Goal: Information Seeking & Learning: Learn about a topic

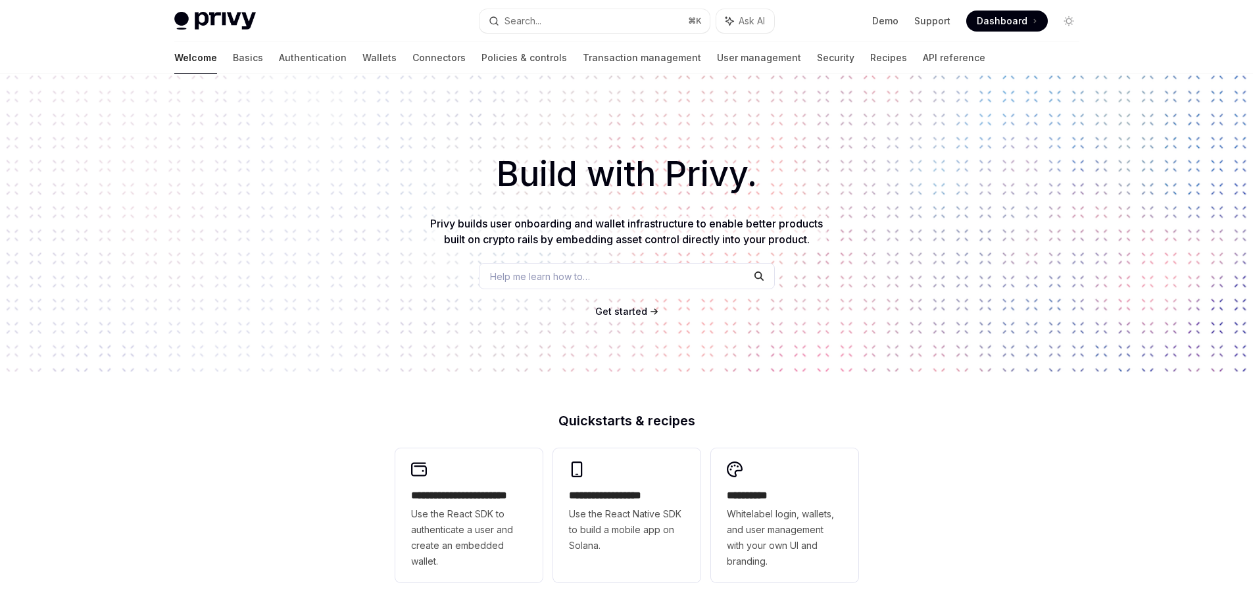
type textarea "*"
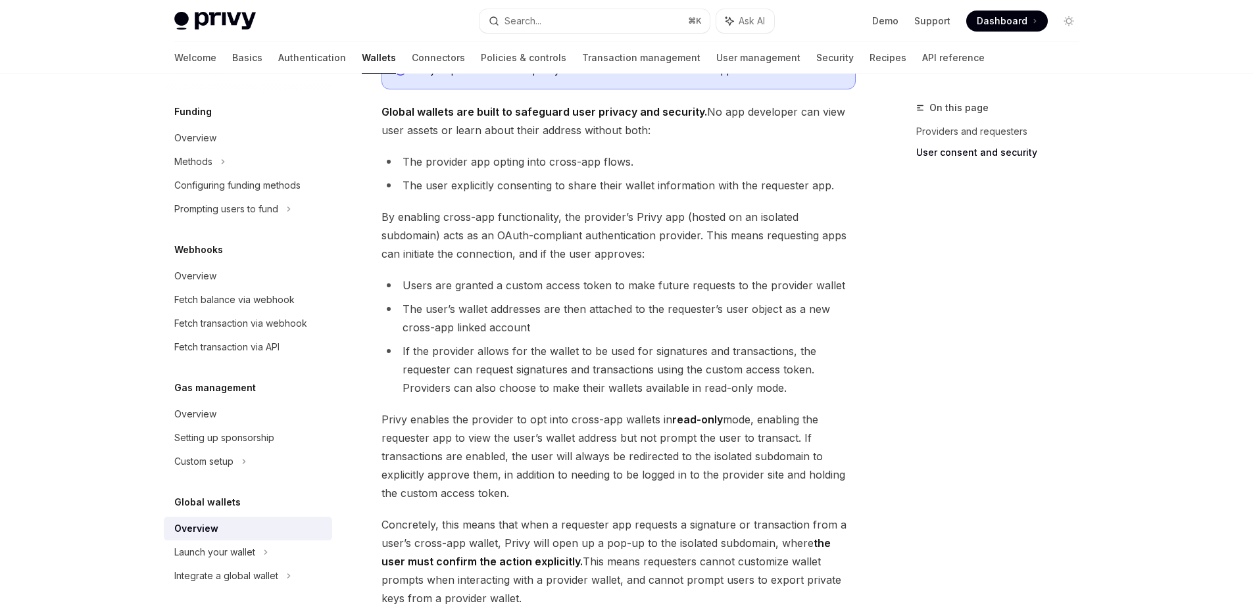
scroll to position [1053, 0]
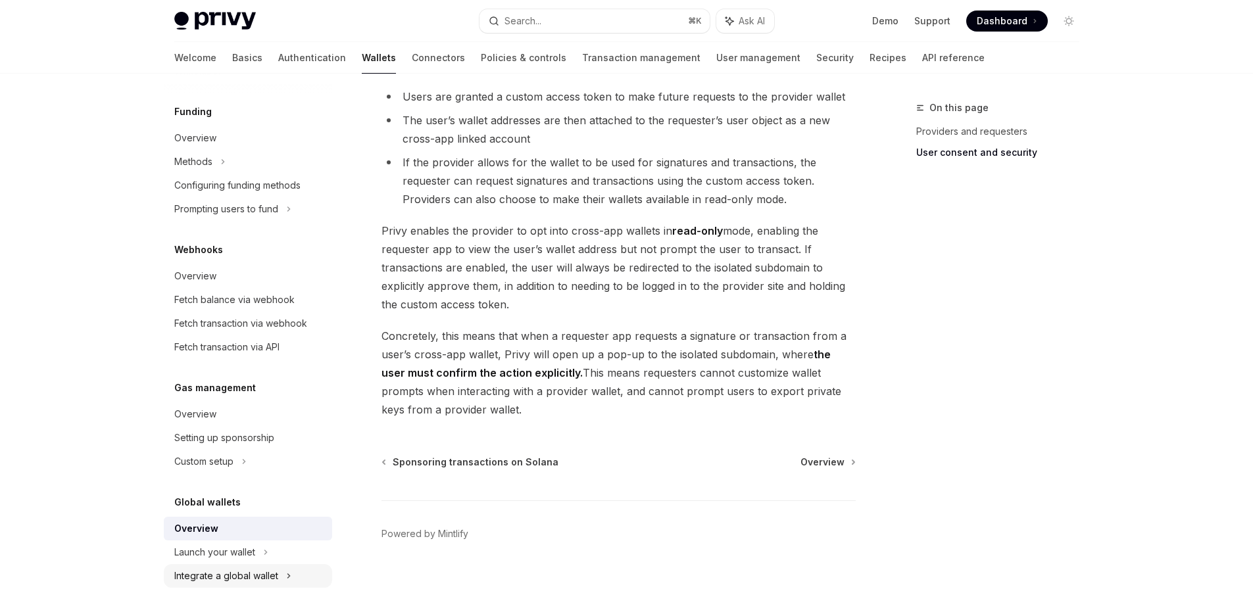
click at [243, 574] on div "Integrate a global wallet" at bounding box center [226, 576] width 104 height 16
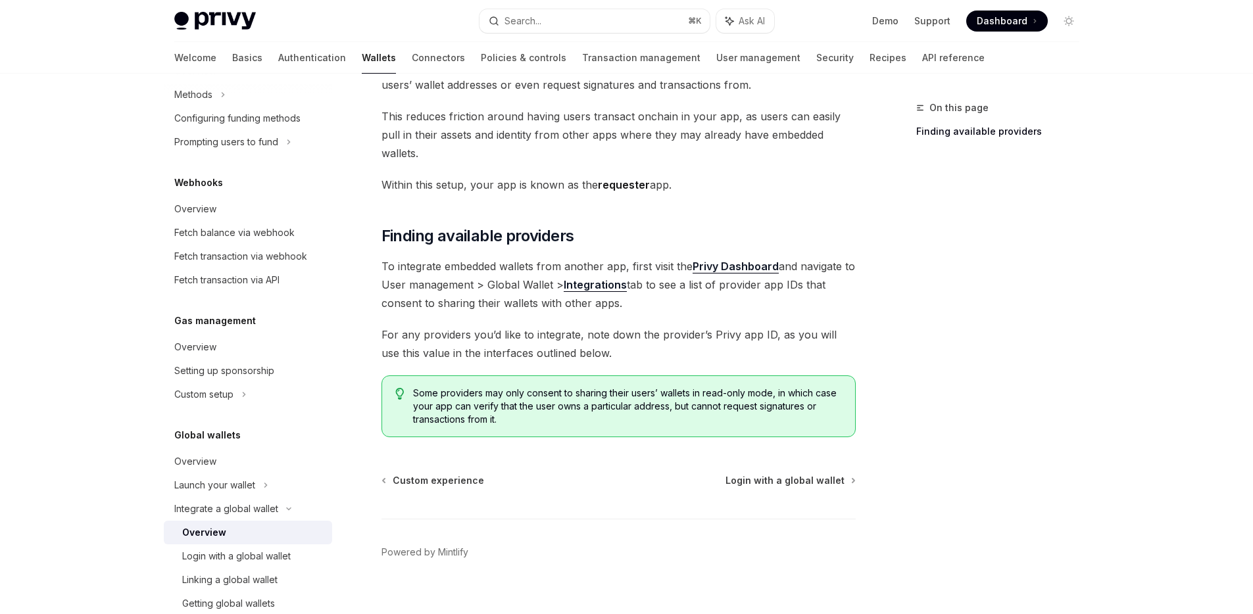
scroll to position [681, 0]
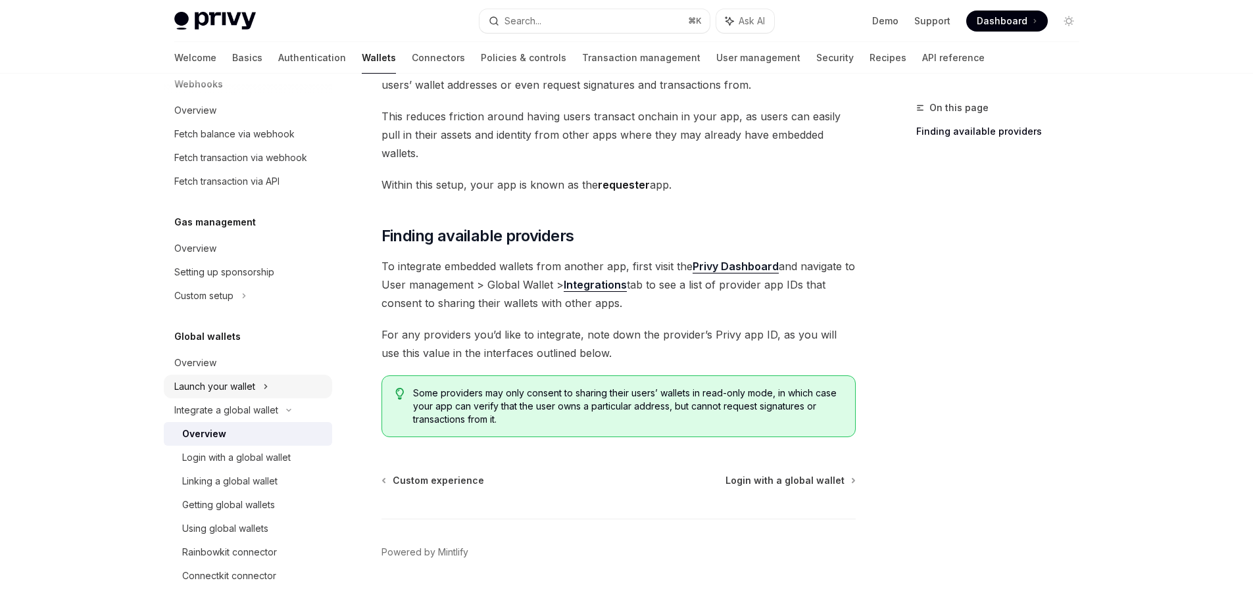
click at [245, 391] on div "Launch your wallet" at bounding box center [214, 387] width 81 height 16
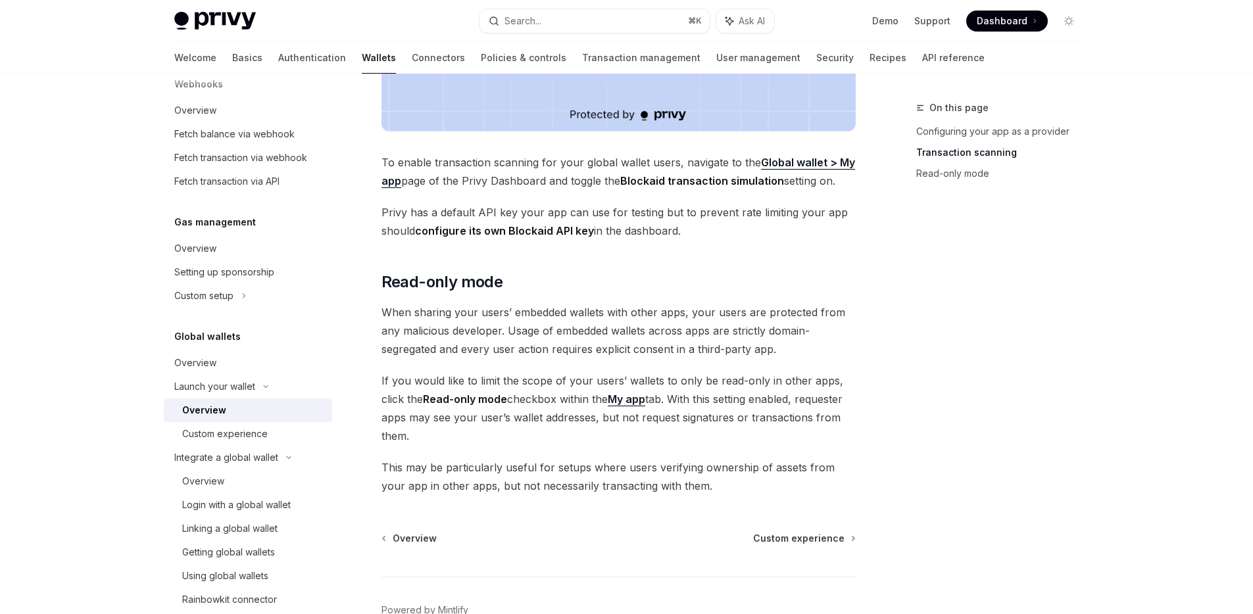
scroll to position [1067, 0]
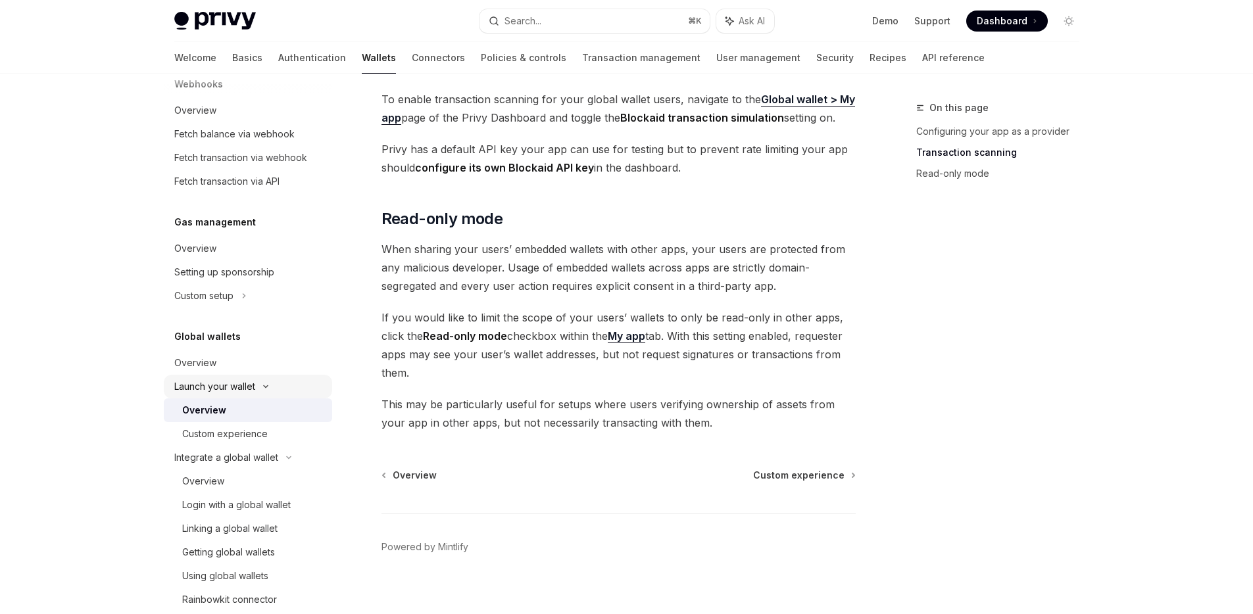
click at [195, 383] on div "Launch your wallet" at bounding box center [214, 387] width 81 height 16
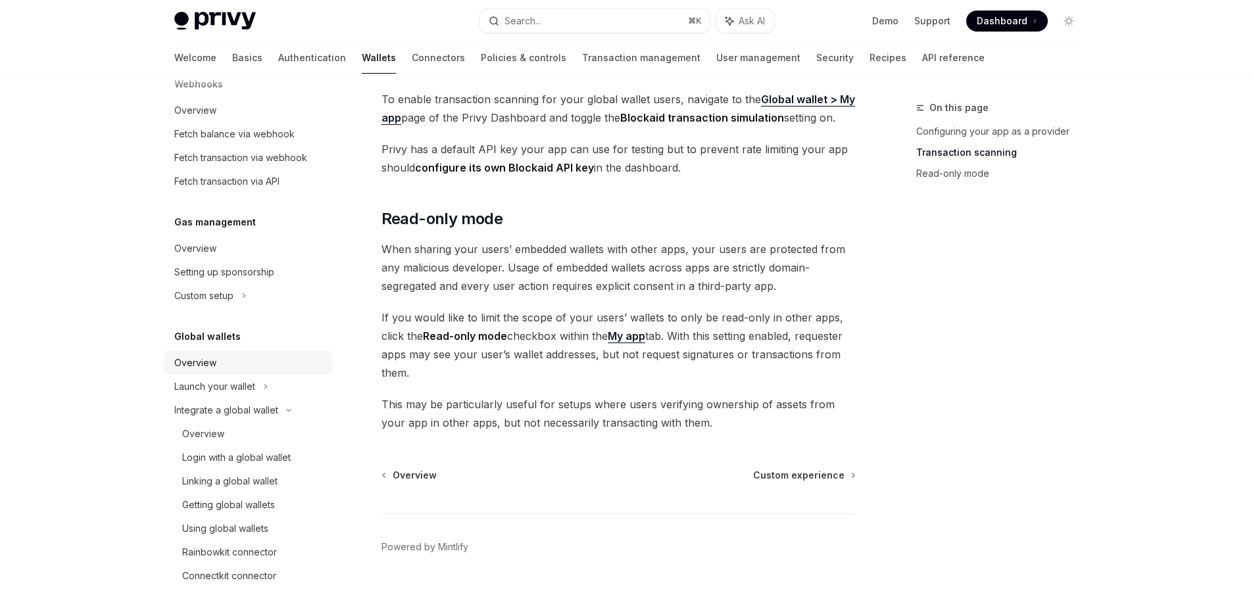
click at [195, 361] on div "Overview" at bounding box center [195, 363] width 42 height 16
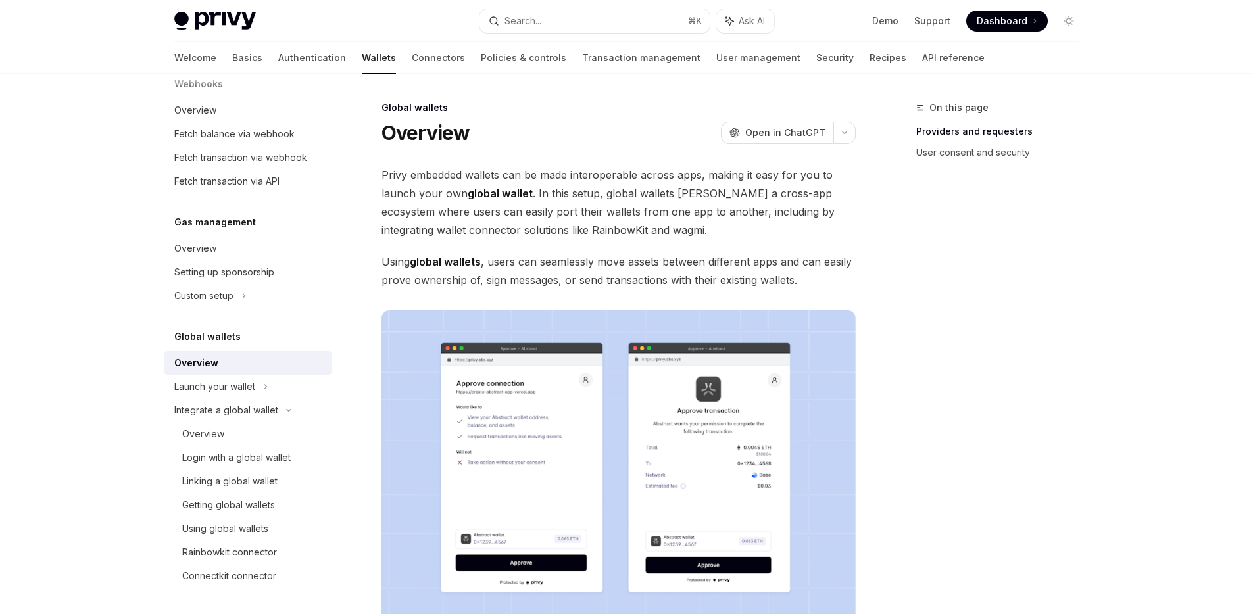
scroll to position [5, 0]
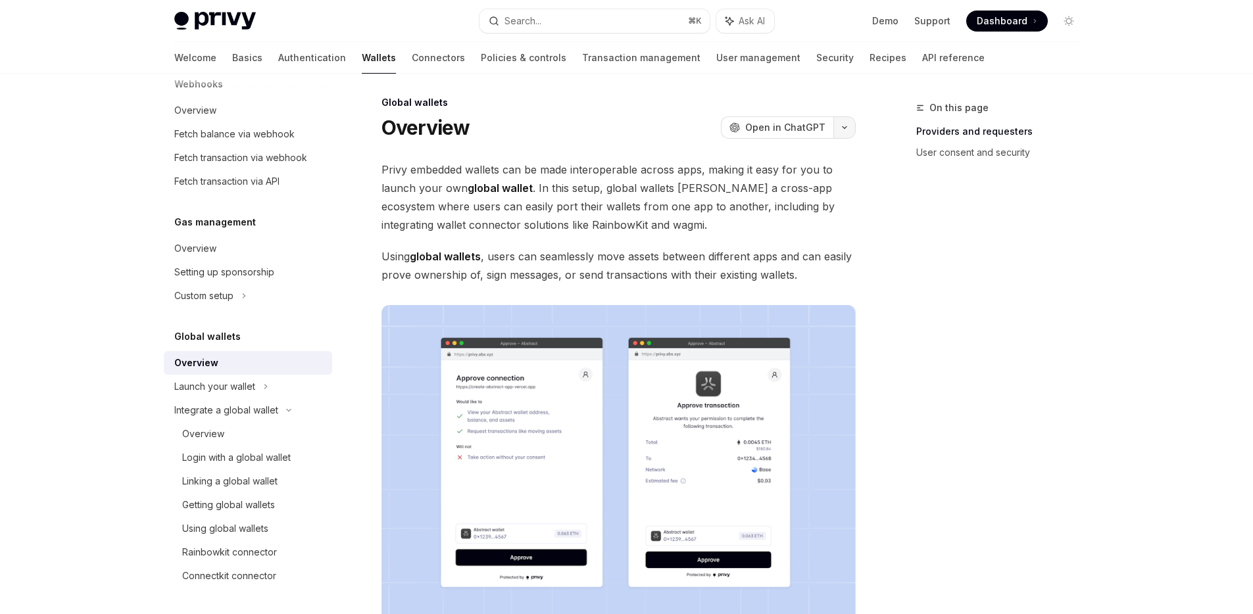
click at [846, 130] on button "button" at bounding box center [844, 127] width 22 height 22
click at [954, 249] on div "On this page Providers and requesters User consent and security" at bounding box center [990, 357] width 200 height 514
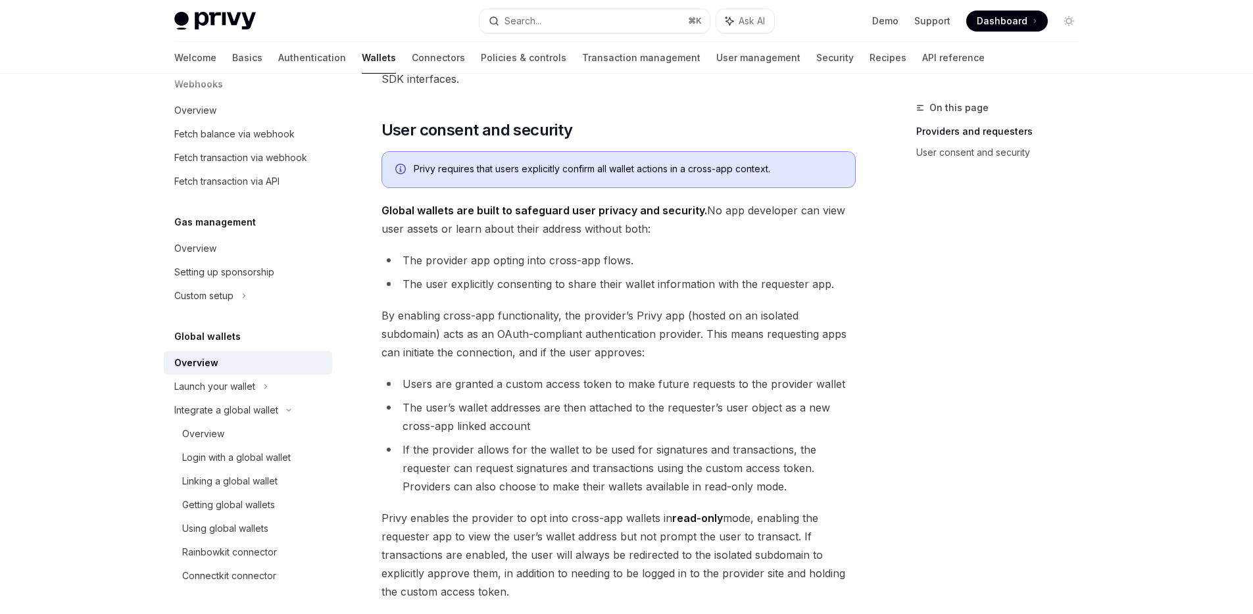
scroll to position [0, 0]
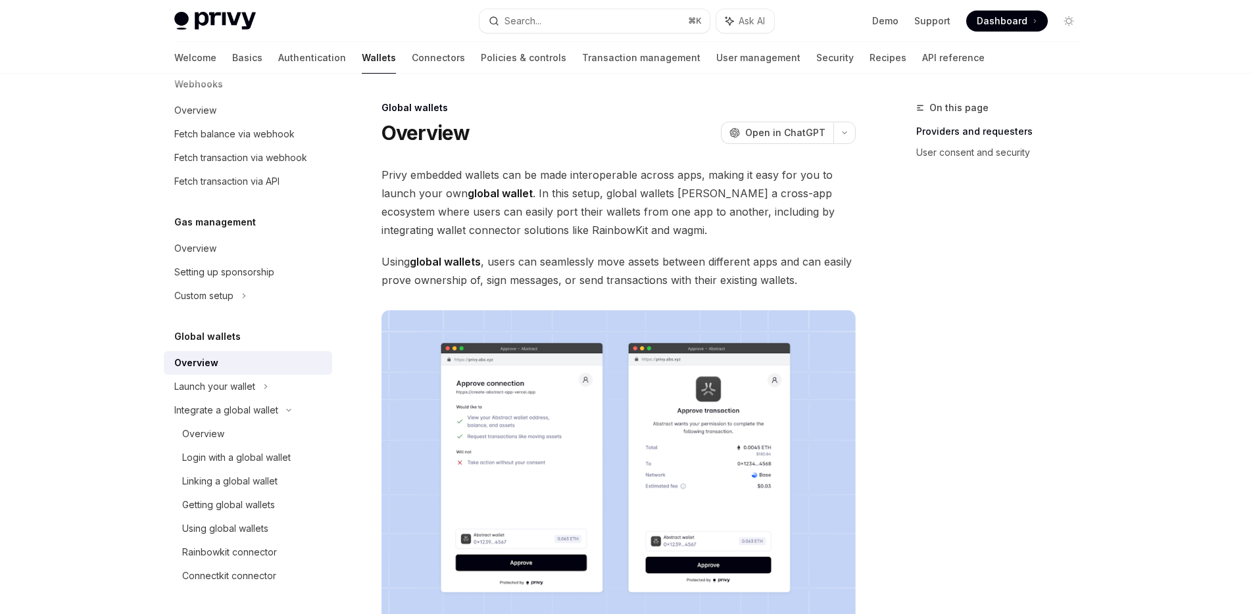
click at [1000, 242] on div "On this page Providers and requesters User consent and security" at bounding box center [990, 357] width 200 height 514
click at [234, 17] on img at bounding box center [215, 21] width 82 height 18
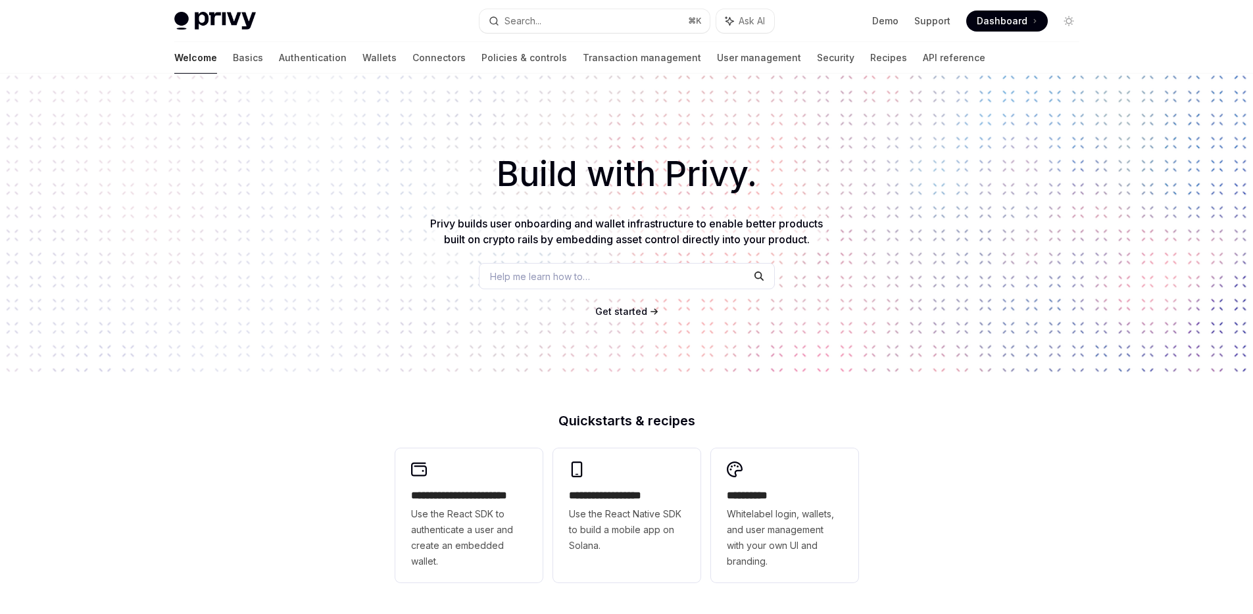
type textarea "*"
click at [614, 24] on button "Search... ⌘ K" at bounding box center [594, 21] width 230 height 24
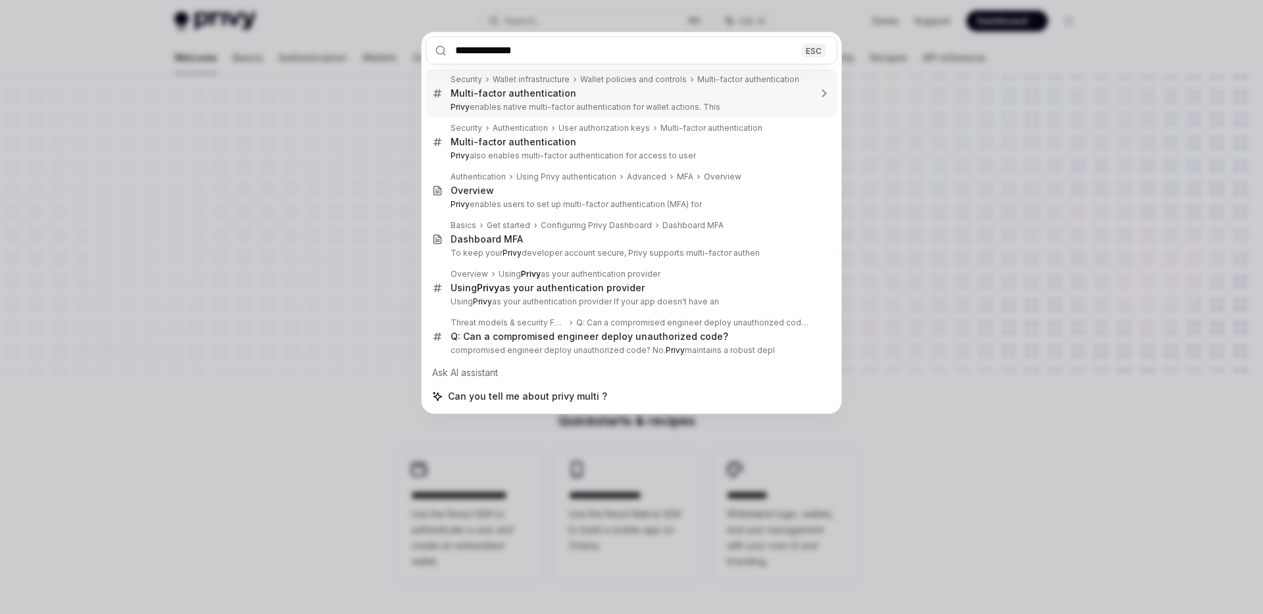
type input "**********"
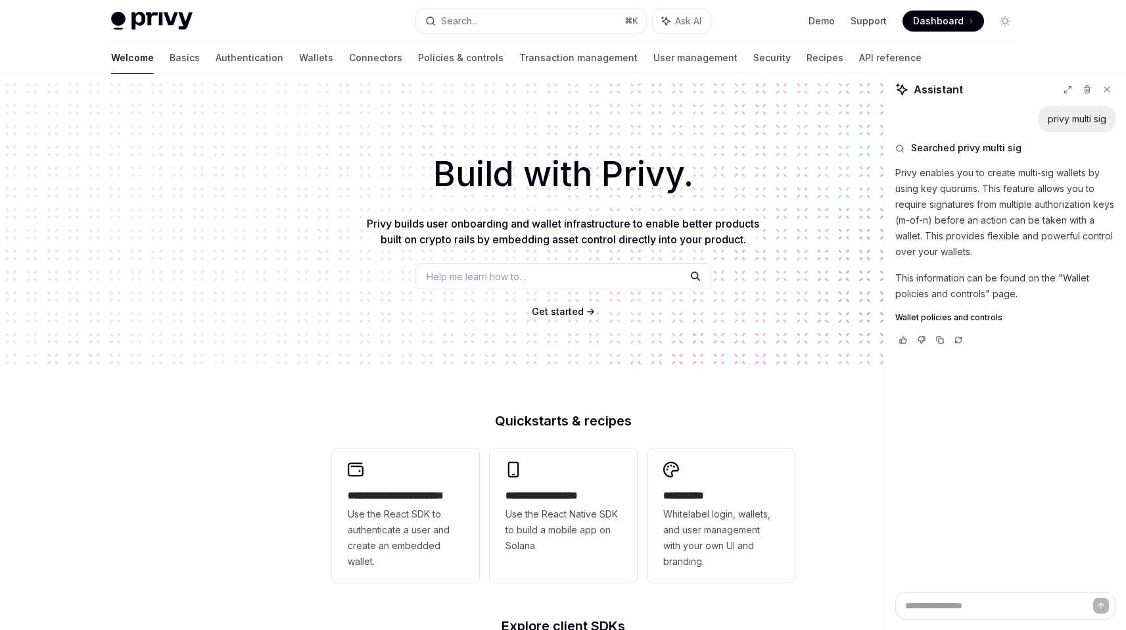
click at [936, 315] on span "Wallet policies and controls" at bounding box center [949, 317] width 107 height 11
type textarea "*"
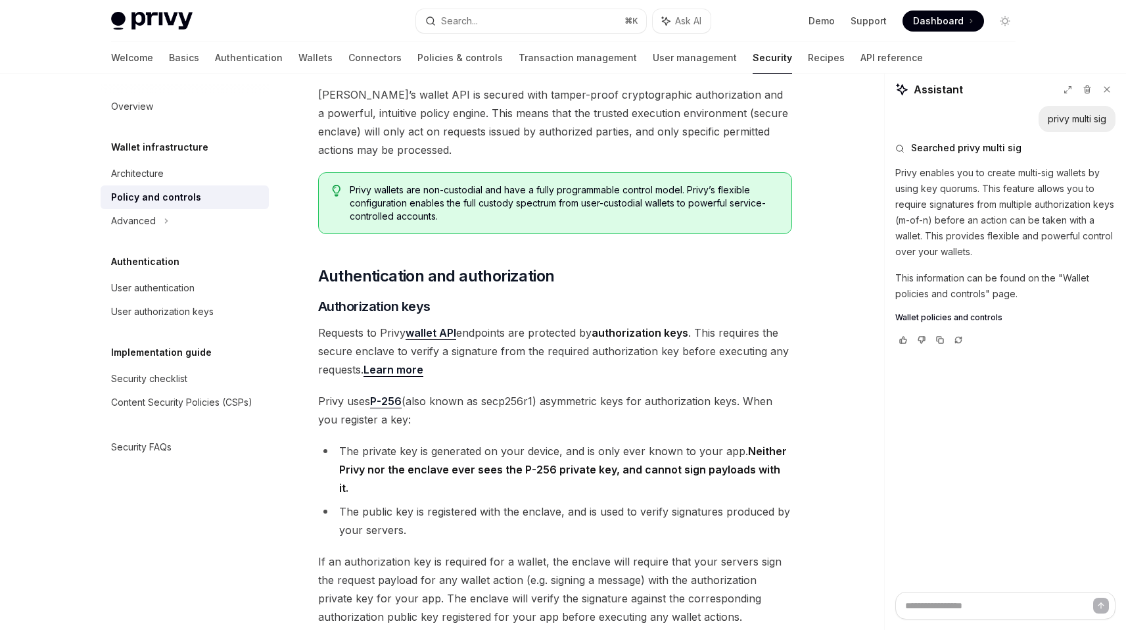
scroll to position [80, 0]
click at [585, 212] on span "Privy wallets are non-custodial and have a fully programmable control model. Pr…" at bounding box center [564, 203] width 428 height 39
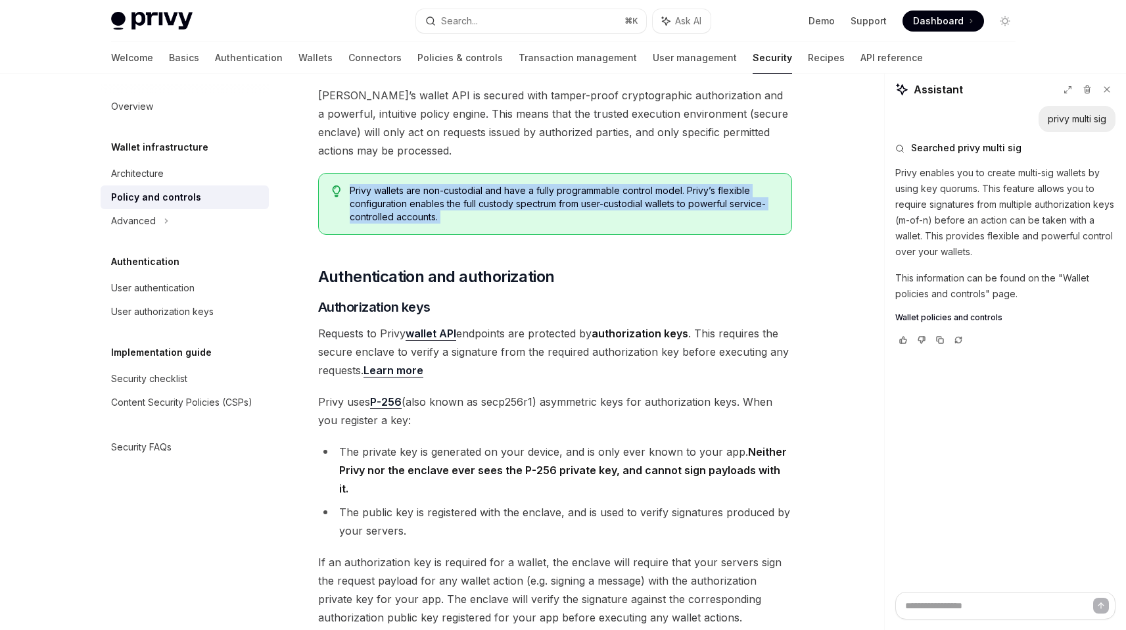
click at [585, 212] on span "Privy wallets are non-custodial and have a fully programmable control model. Pr…" at bounding box center [564, 203] width 428 height 39
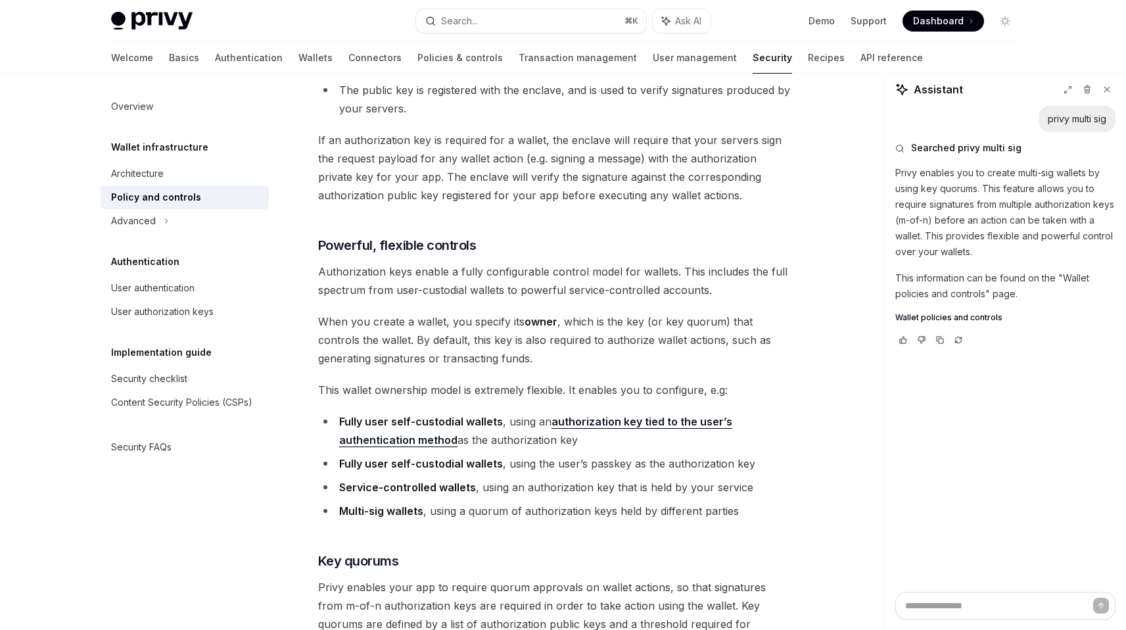
scroll to position [514, 0]
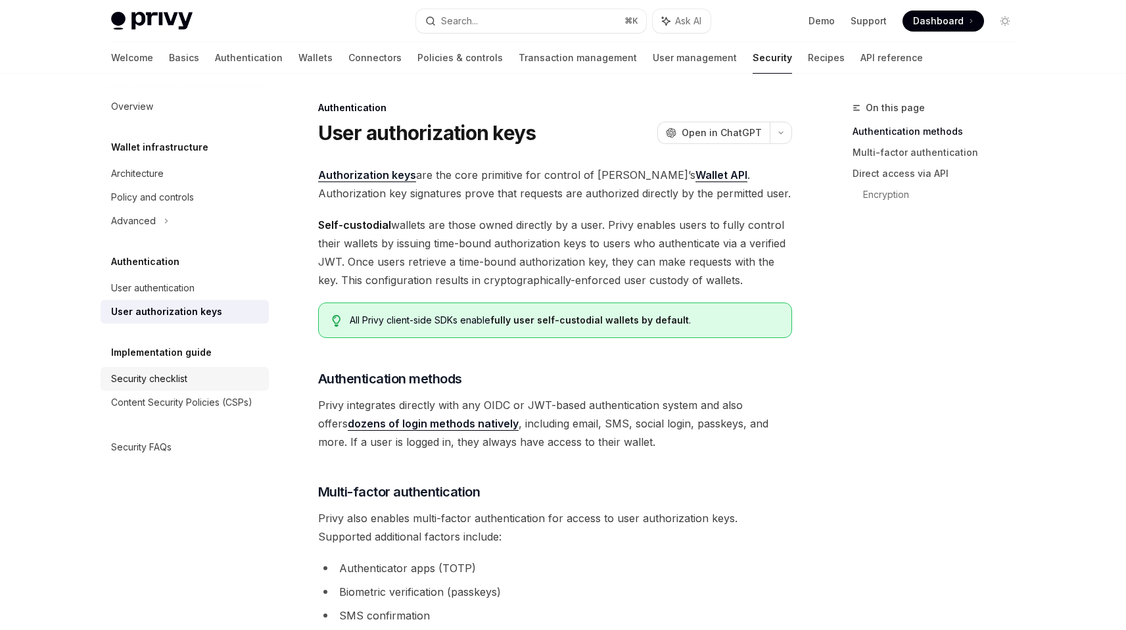
click at [136, 384] on div "Security checklist" at bounding box center [149, 379] width 76 height 16
type textarea "*"
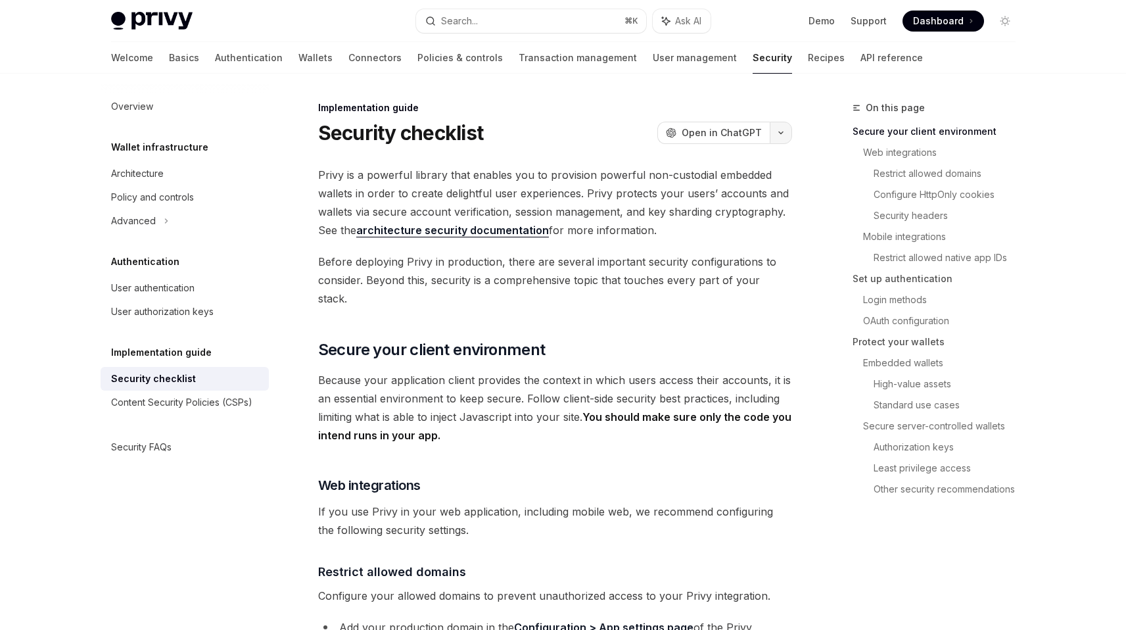
click at [780, 137] on button "button" at bounding box center [781, 133] width 22 height 22
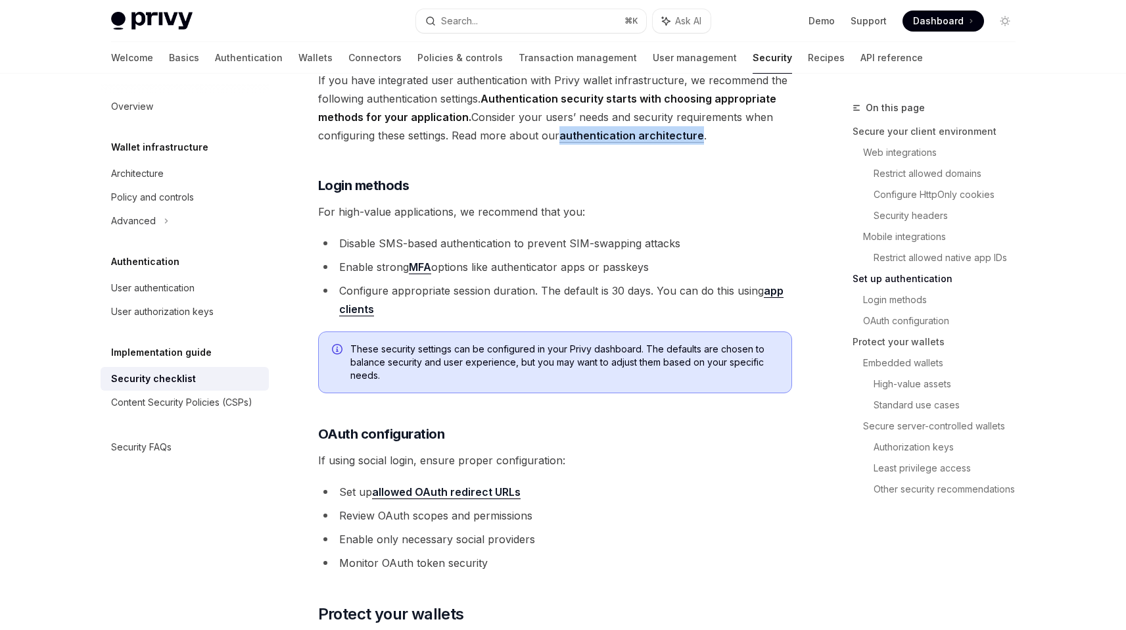
scroll to position [1127, 0]
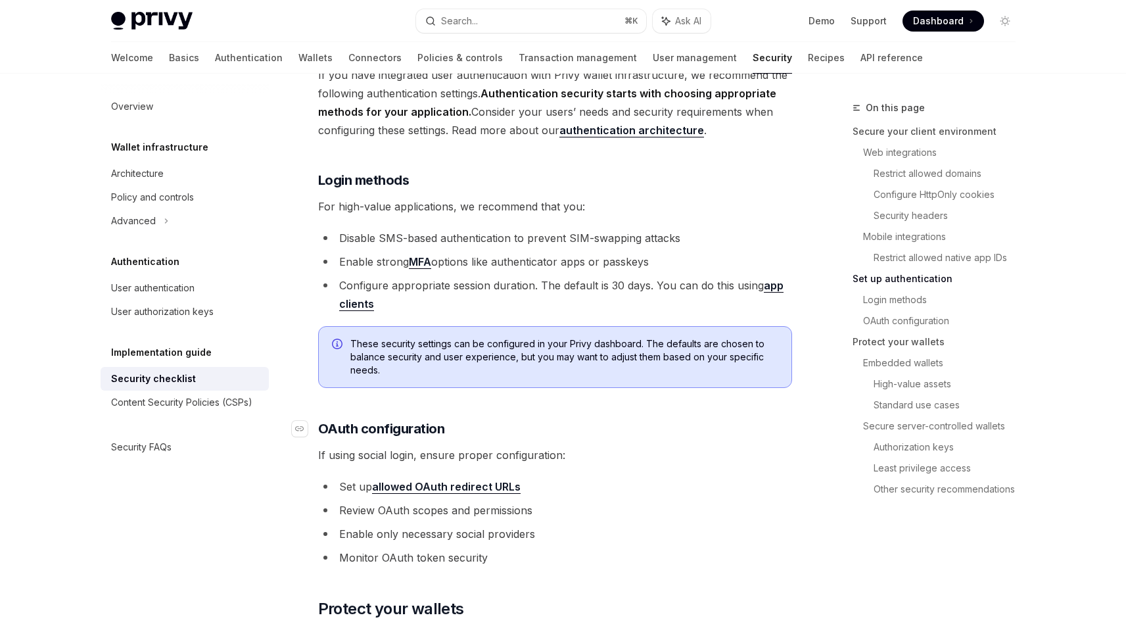
click at [775, 420] on h3 "​ OAuth configuration" at bounding box center [555, 429] width 474 height 18
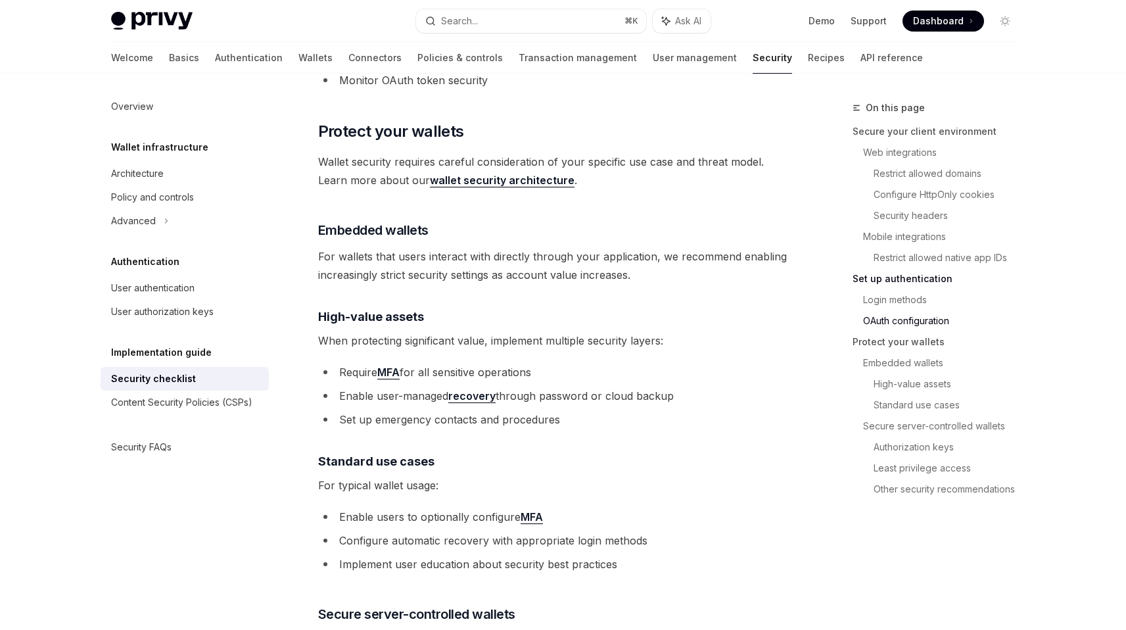
scroll to position [1607, 0]
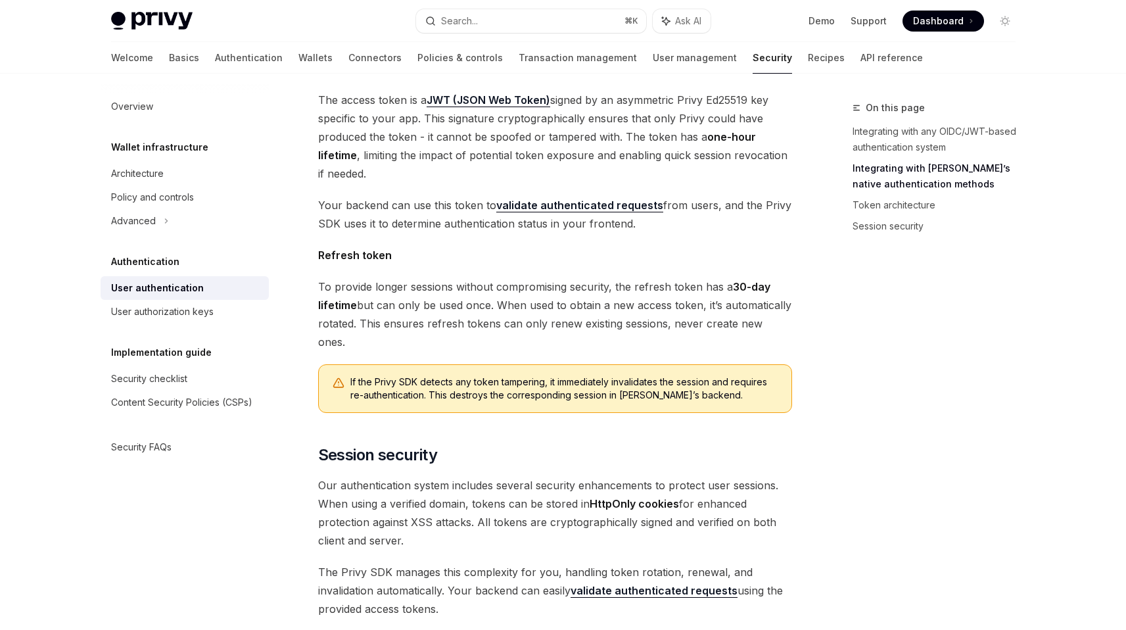
scroll to position [1002, 0]
